Goal: Find specific page/section: Find specific page/section

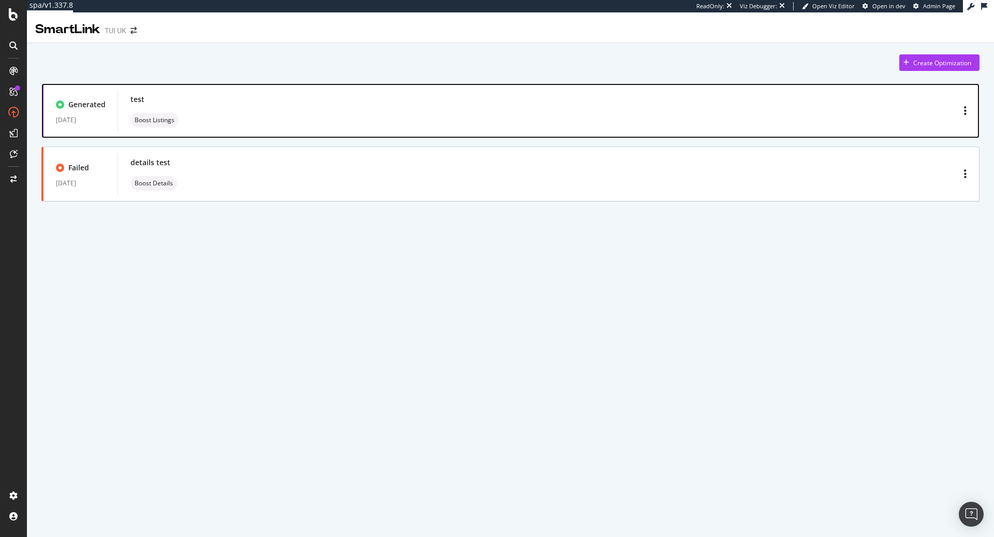
click at [371, 121] on div "test Boost Listings" at bounding box center [548, 110] width 836 height 33
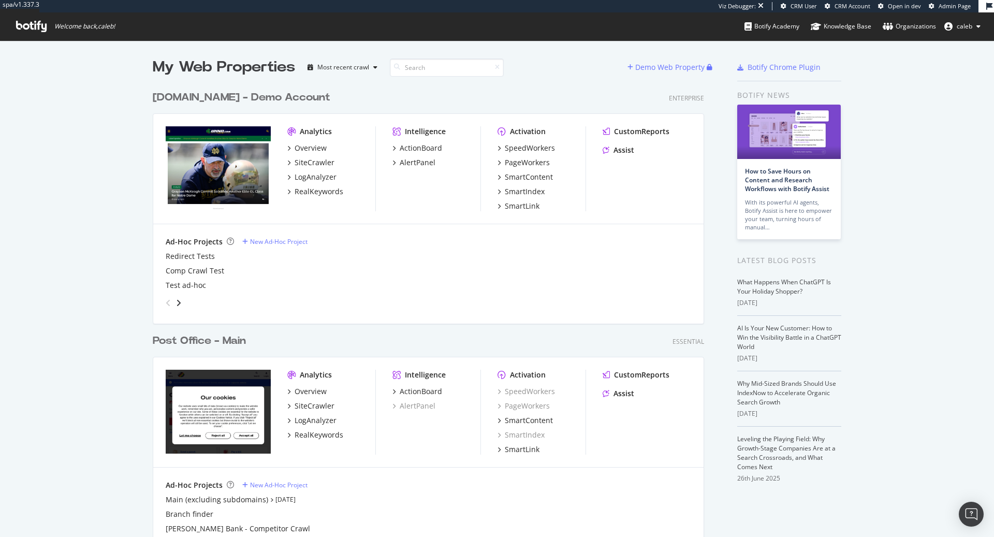
scroll to position [537, 994]
